Goal: Task Accomplishment & Management: Manage account settings

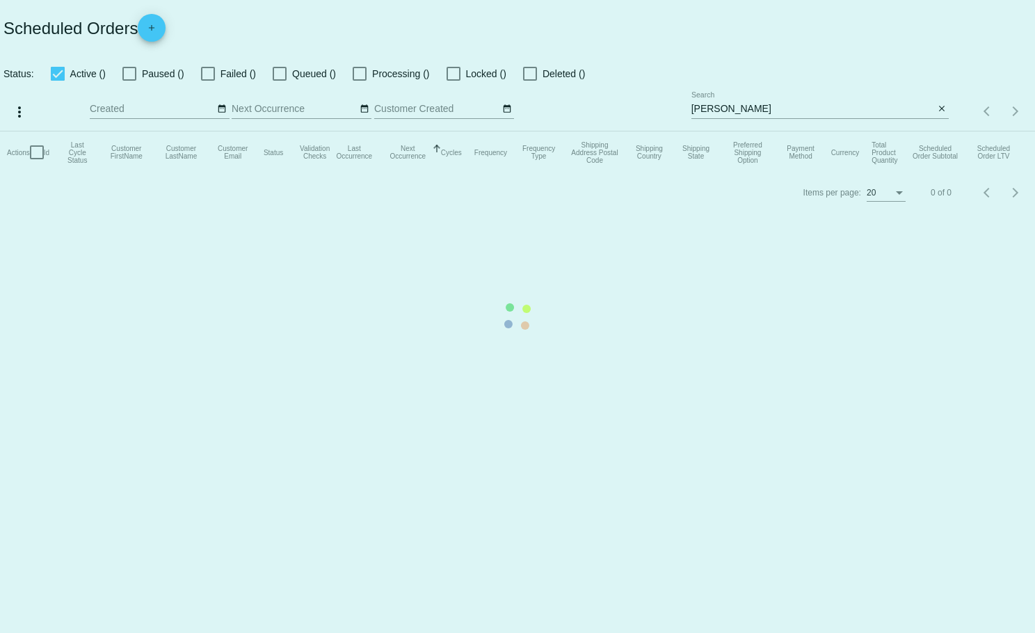
click at [941, 131] on mat-table "Actions Id Last Cycle Status Customer FirstName Customer LastName Customer Emai…" at bounding box center [517, 152] width 1035 height 42
click at [940, 131] on mat-table "Actions Id Last Cycle Status Customer FirstName Customer LastName Customer Emai…" at bounding box center [517, 152] width 1035 height 42
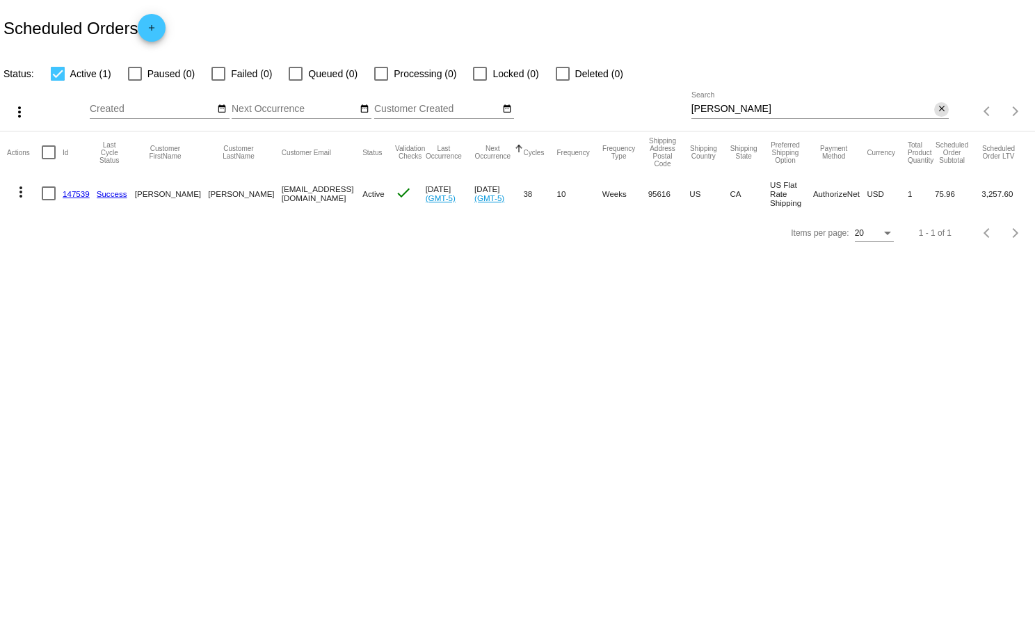
click at [942, 109] on mat-icon "close" at bounding box center [942, 109] width 10 height 11
click at [942, 109] on mat-icon "search" at bounding box center [940, 112] width 17 height 22
click at [906, 103] on div "Search" at bounding box center [820, 105] width 258 height 27
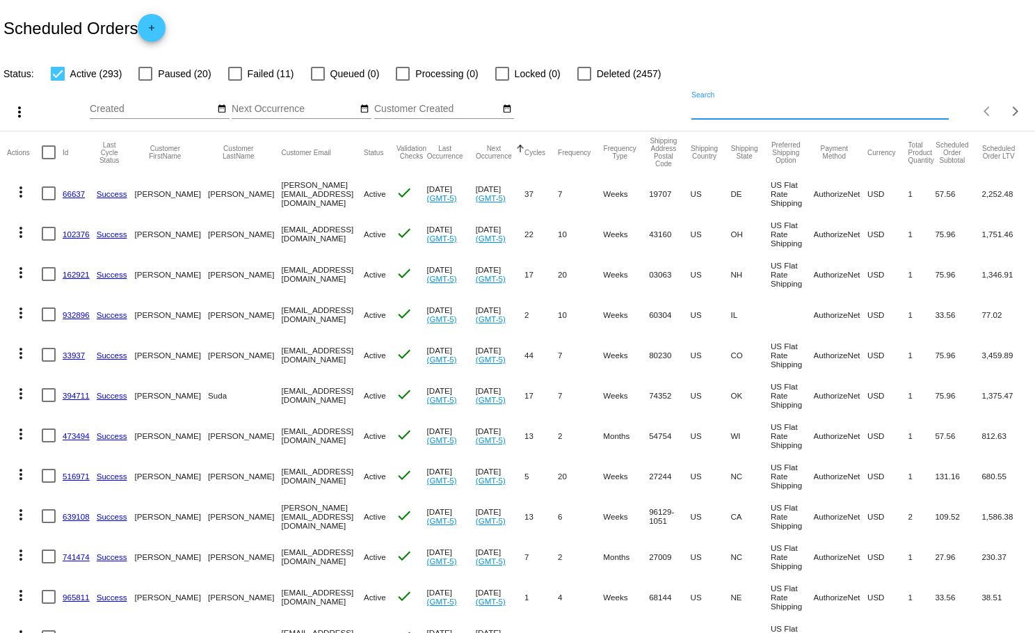
paste input "[EMAIL_ADDRESS][DOMAIN_NAME]"
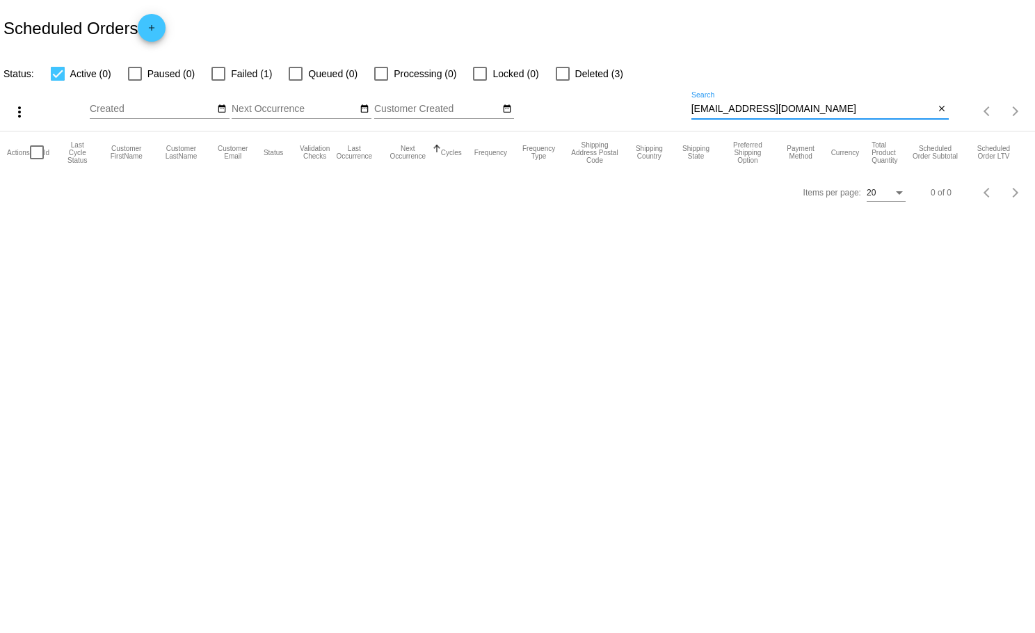
type input "[EMAIL_ADDRESS][DOMAIN_NAME]"
click at [218, 70] on div at bounding box center [218, 74] width 14 height 14
click at [218, 81] on input "Failed (1)" at bounding box center [218, 81] width 1 height 1
checkbox input "true"
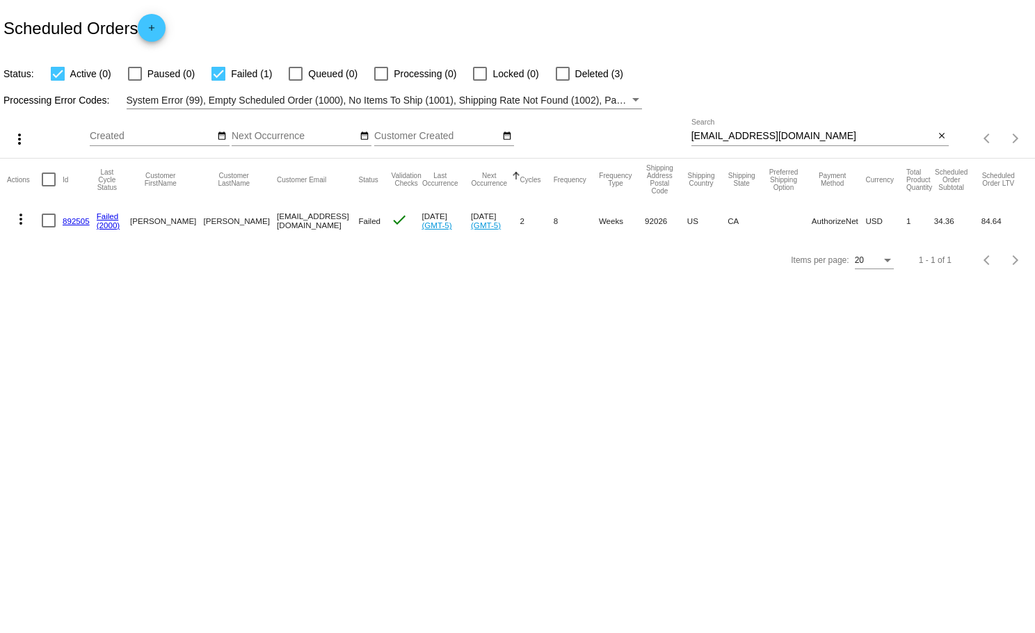
click at [108, 226] on link "(2000)" at bounding box center [109, 224] width 24 height 9
click at [77, 218] on link "892505" at bounding box center [76, 220] width 27 height 9
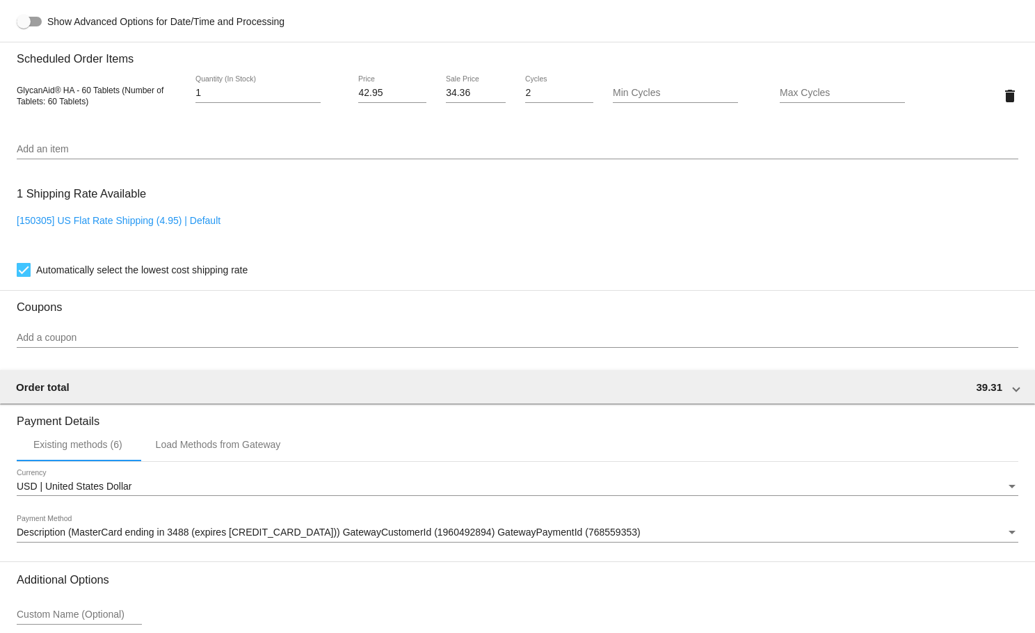
scroll to position [1095, 0]
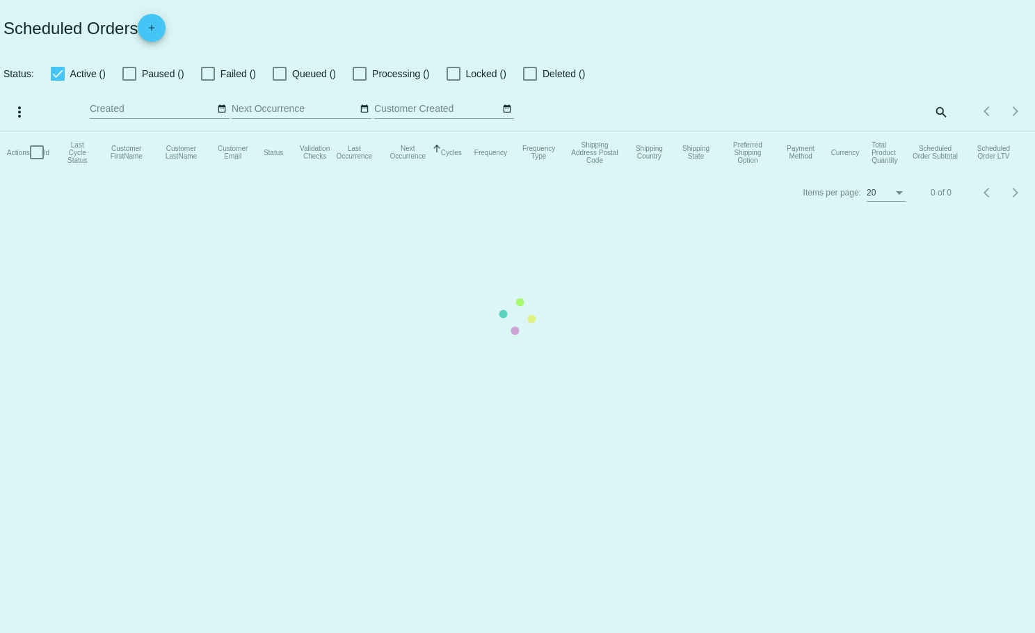
checkbox input "true"
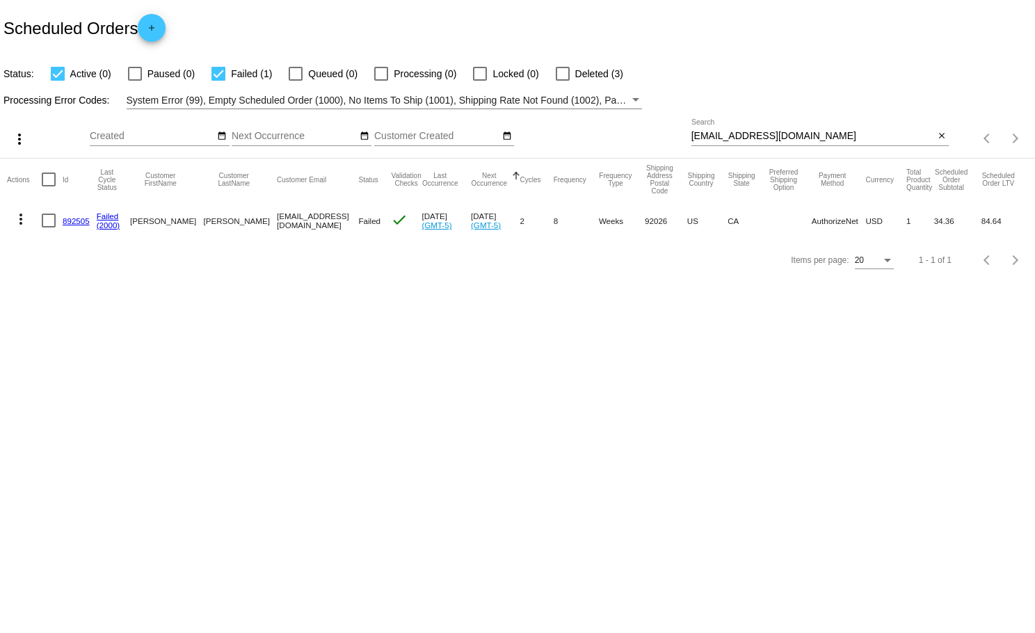
click at [23, 219] on mat-icon "more_vert" at bounding box center [21, 219] width 17 height 17
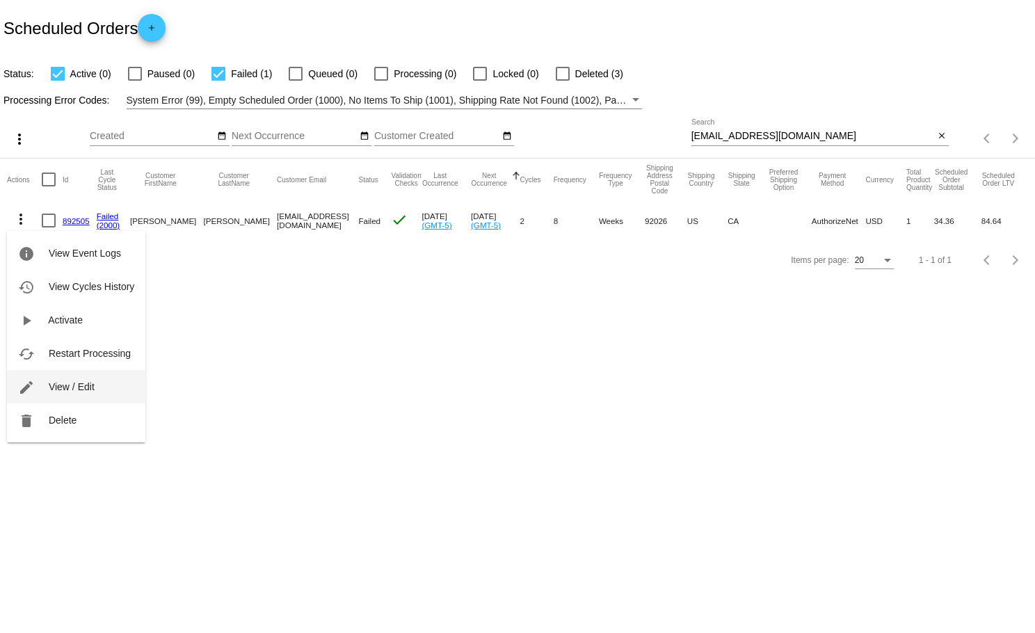
click at [68, 381] on span "View / Edit" at bounding box center [72, 386] width 46 height 11
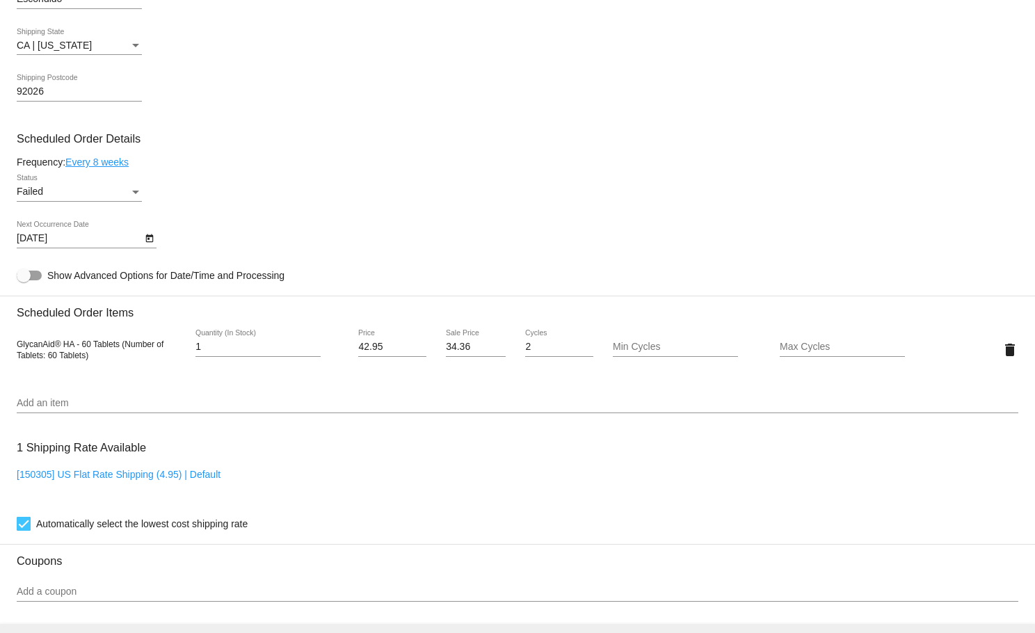
scroll to position [704, 0]
click at [131, 198] on div "Status" at bounding box center [135, 191] width 13 height 11
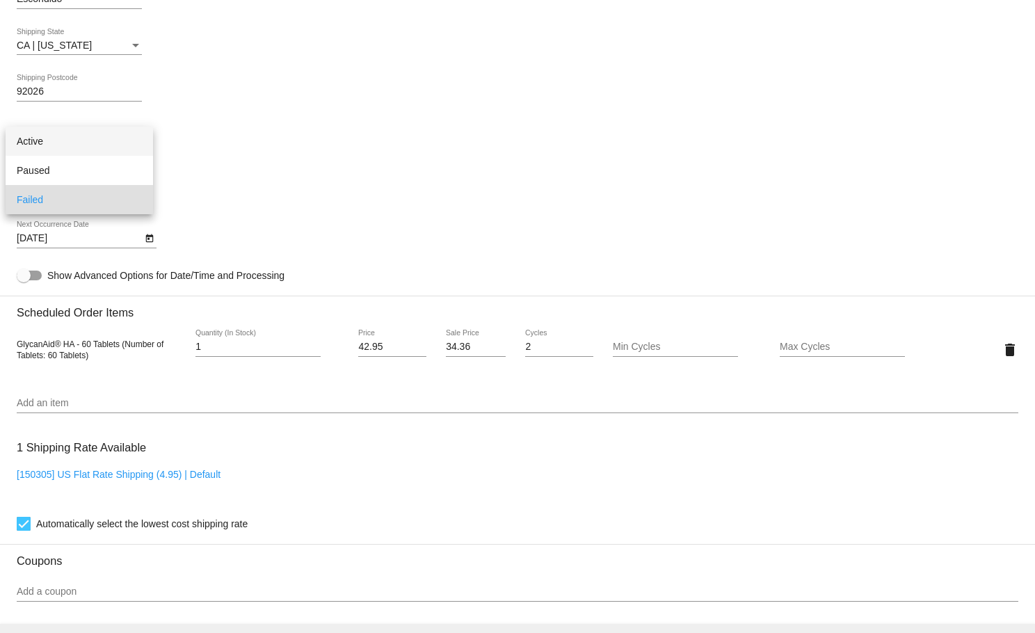
click at [55, 148] on span "Active" at bounding box center [79, 141] width 125 height 29
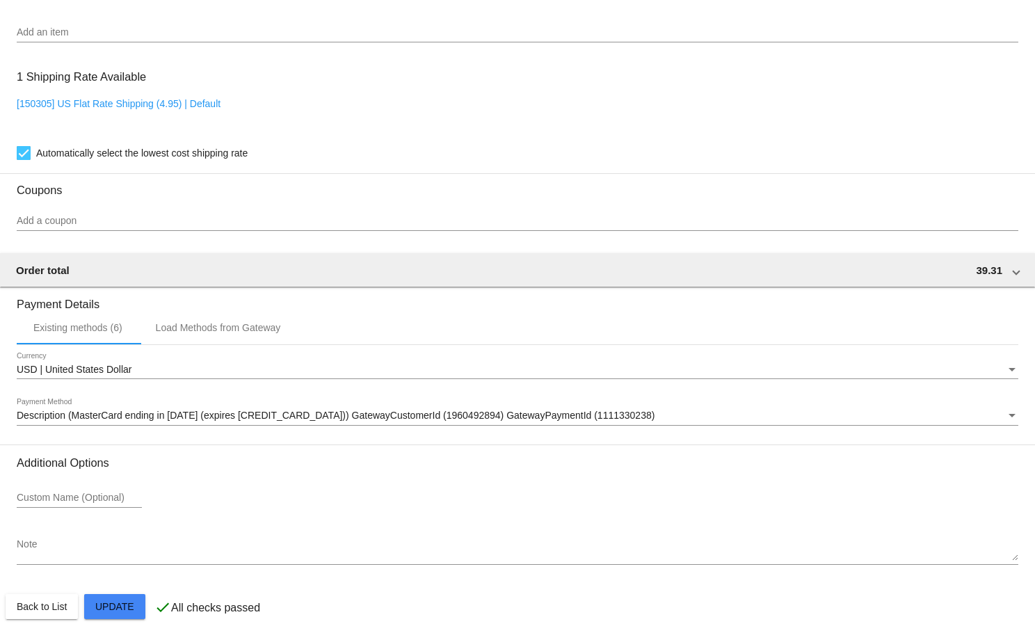
scroll to position [1095, 0]
